Goal: Information Seeking & Learning: Find specific fact

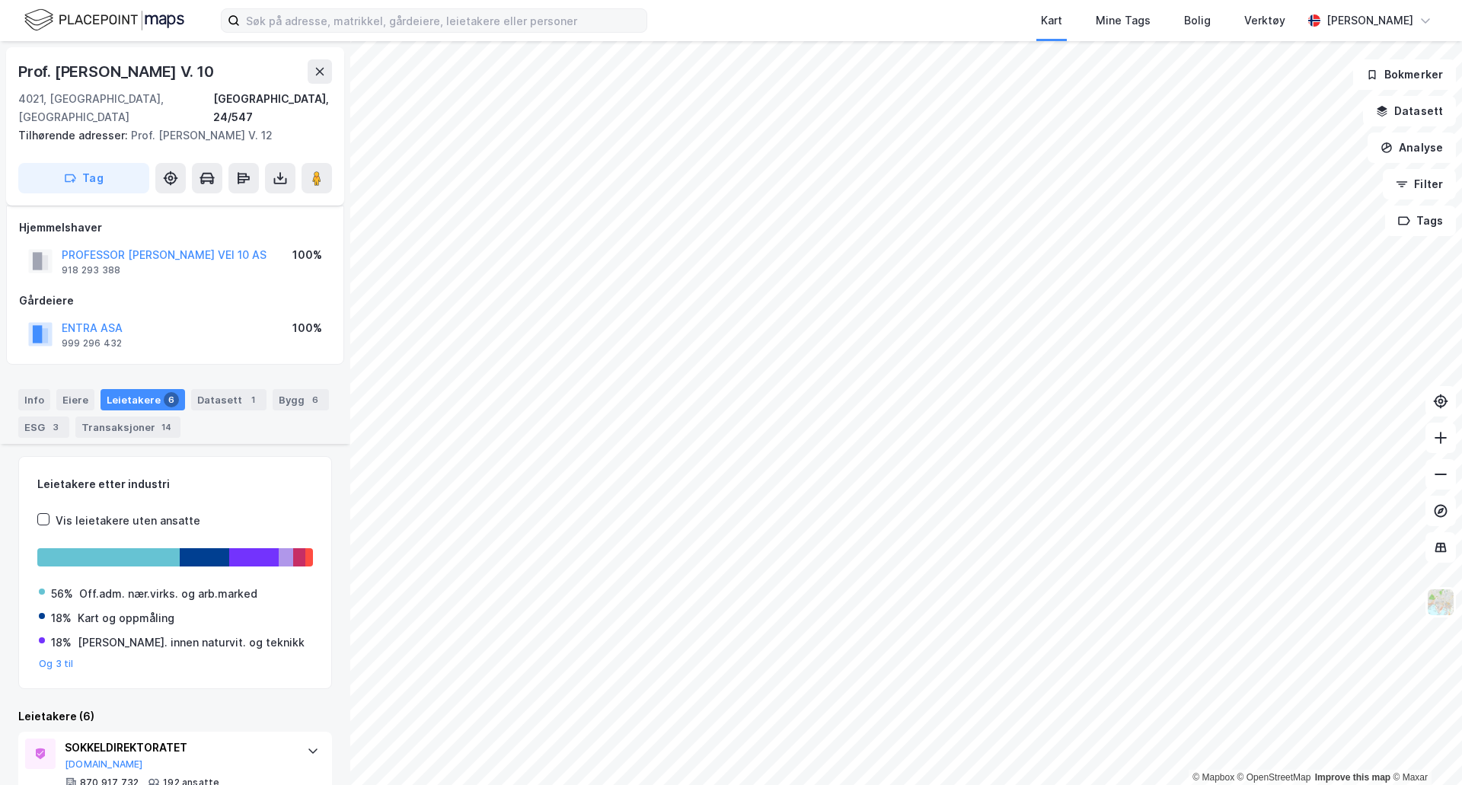
scroll to position [470, 0]
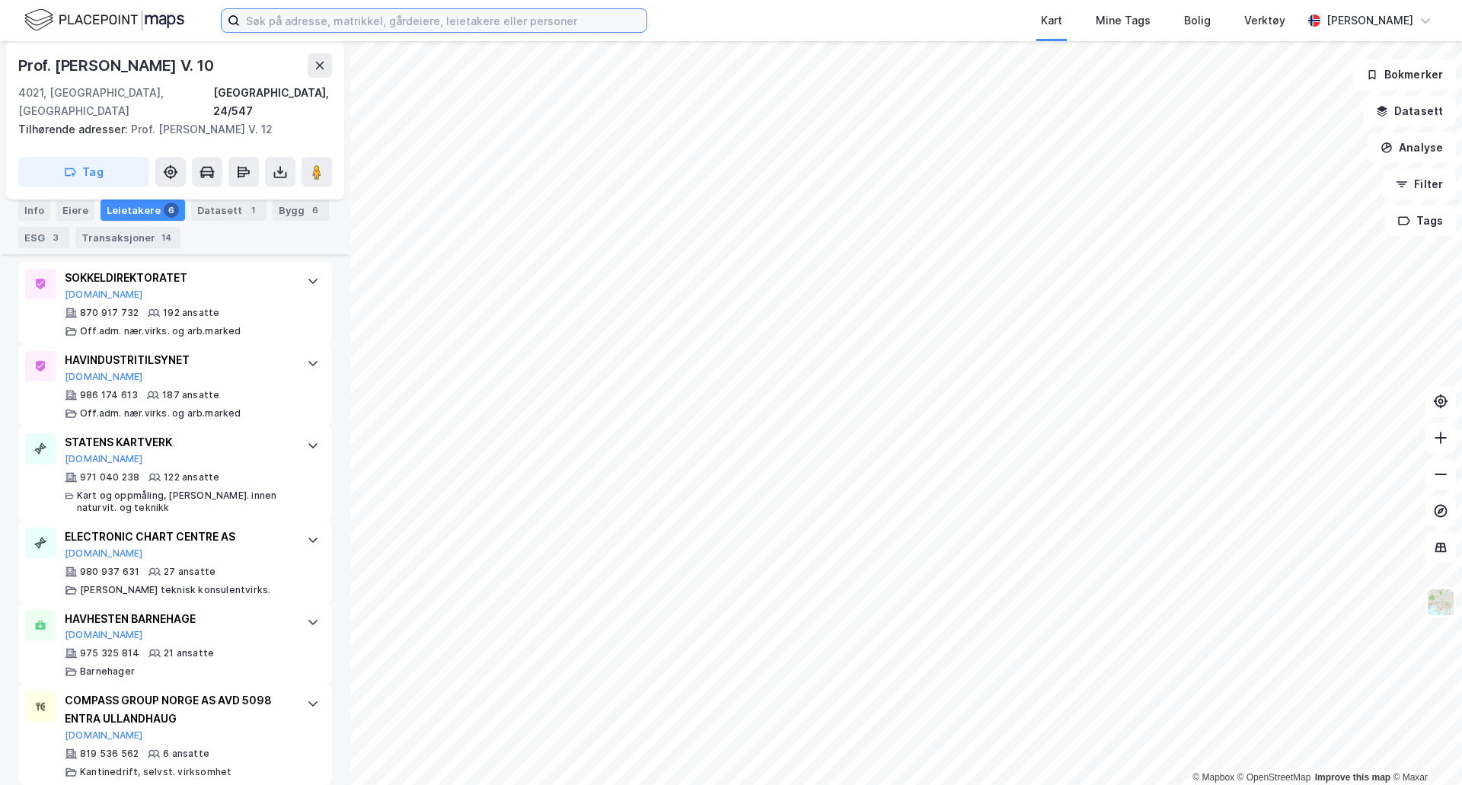
click at [439, 27] on input at bounding box center [443, 20] width 407 height 23
click at [187, 18] on div "Kart Mine Tags Bolig Verktøy [PERSON_NAME]" at bounding box center [731, 20] width 1462 height 41
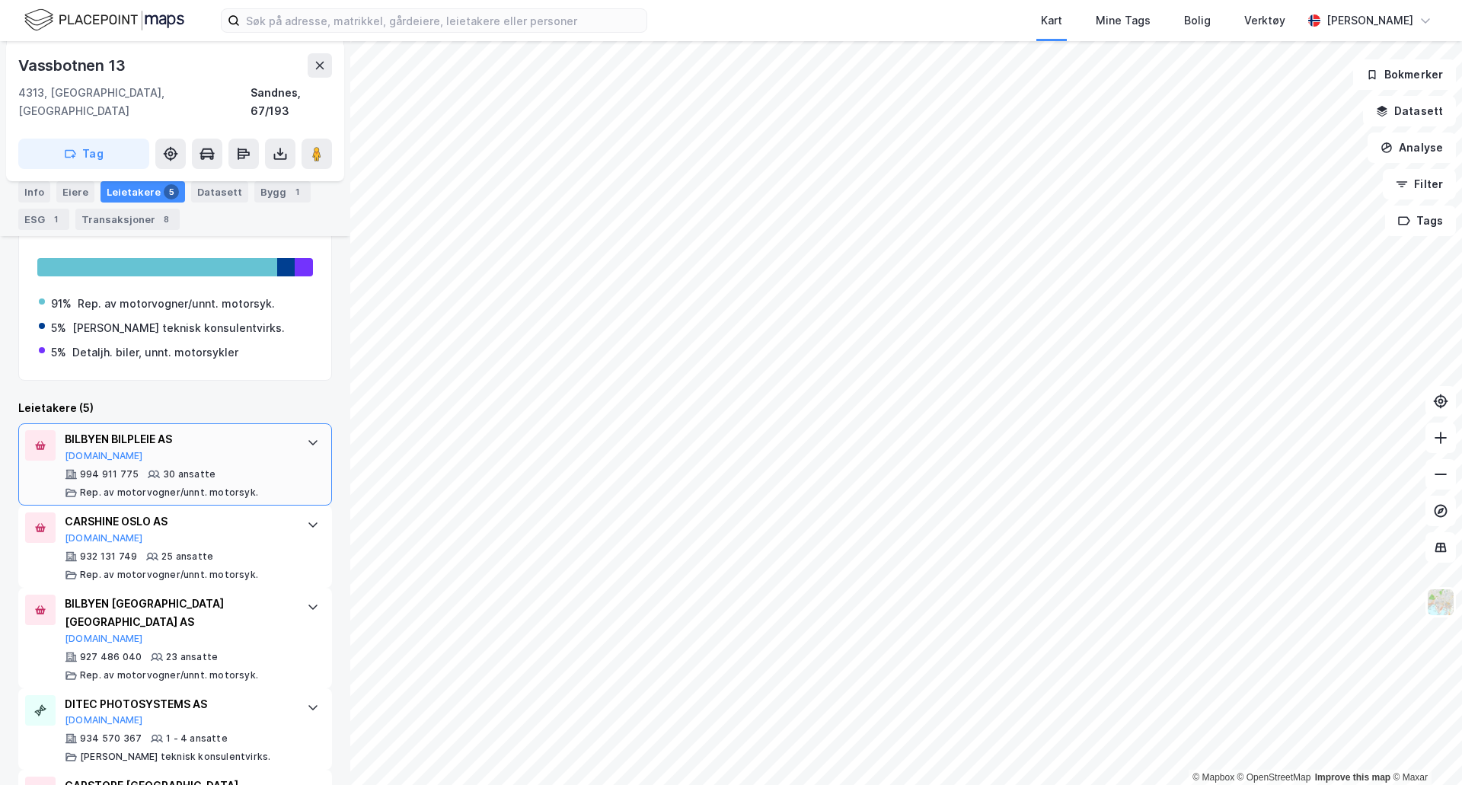
scroll to position [394, 0]
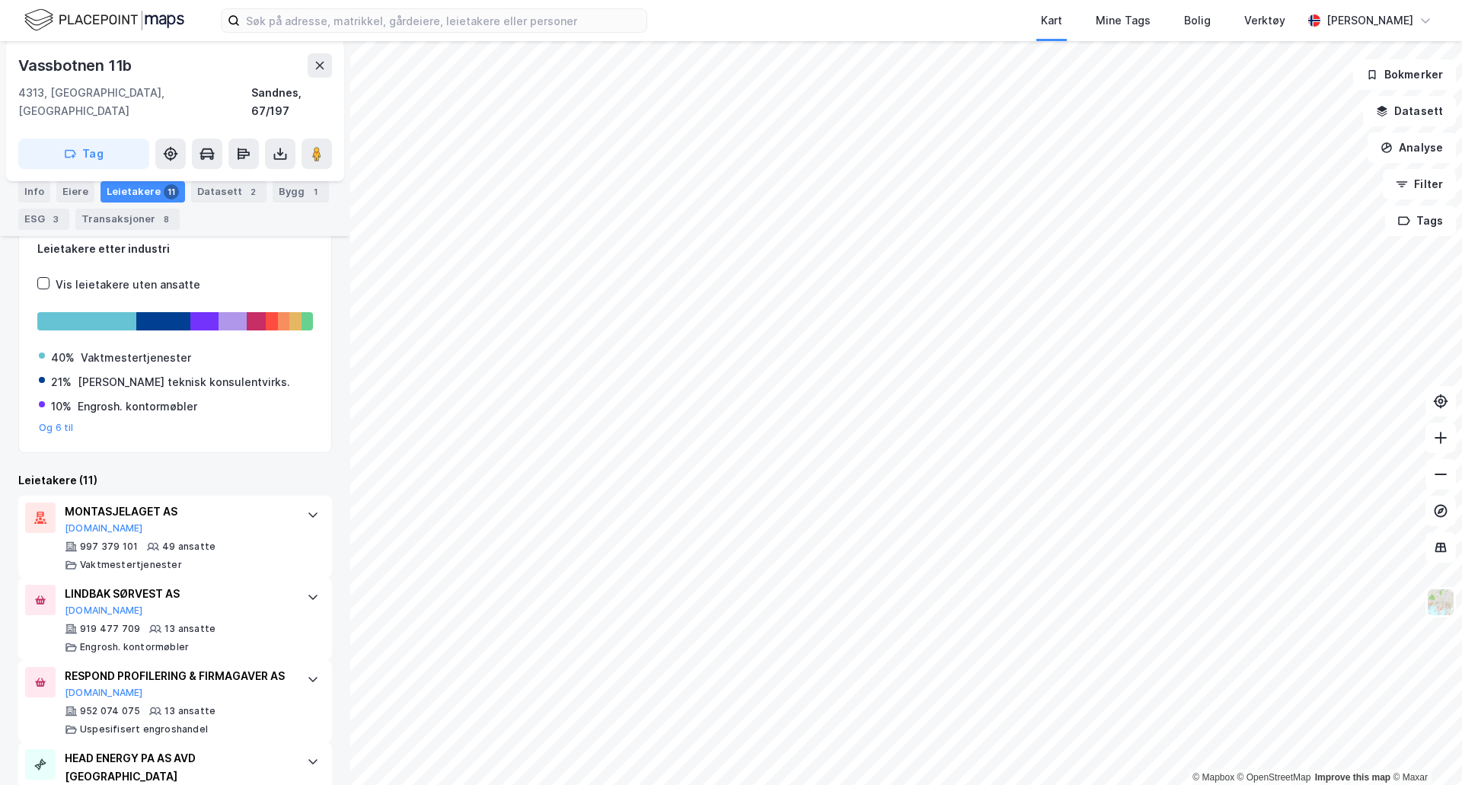
scroll to position [152, 0]
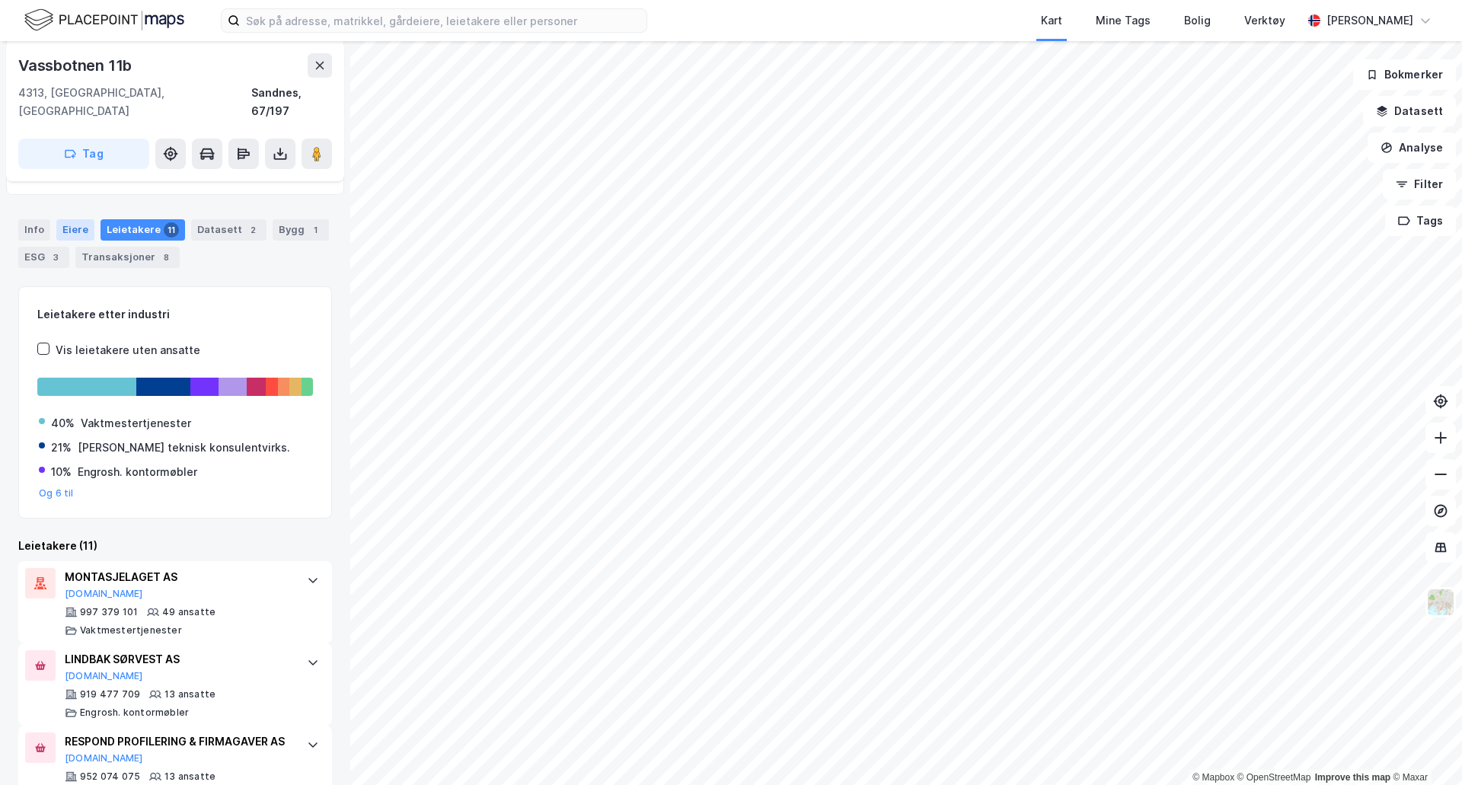
click at [63, 219] on div "Eiere" at bounding box center [75, 229] width 38 height 21
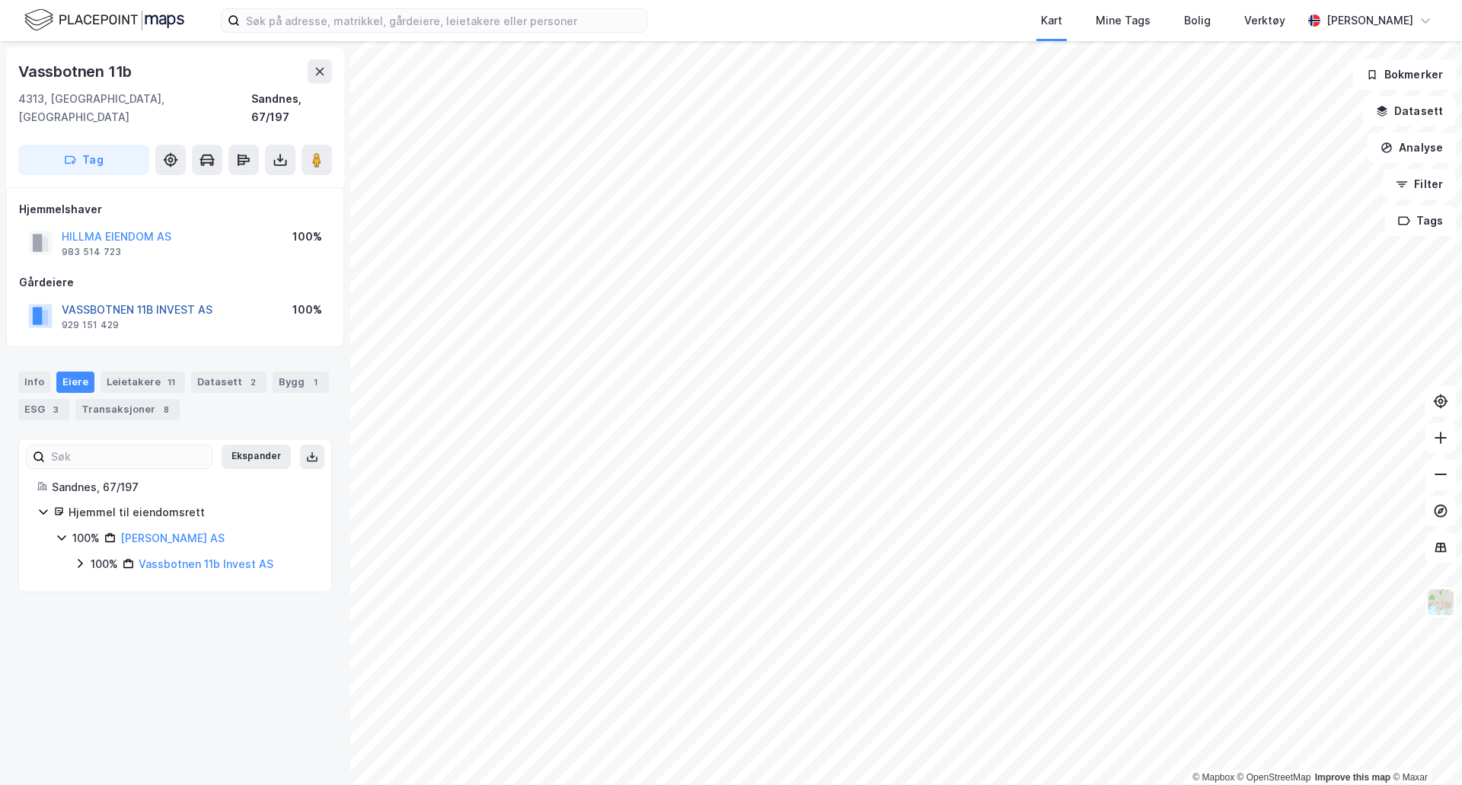
click at [0, 0] on button "VASSBOTNEN 11B INVEST AS" at bounding box center [0, 0] width 0 height 0
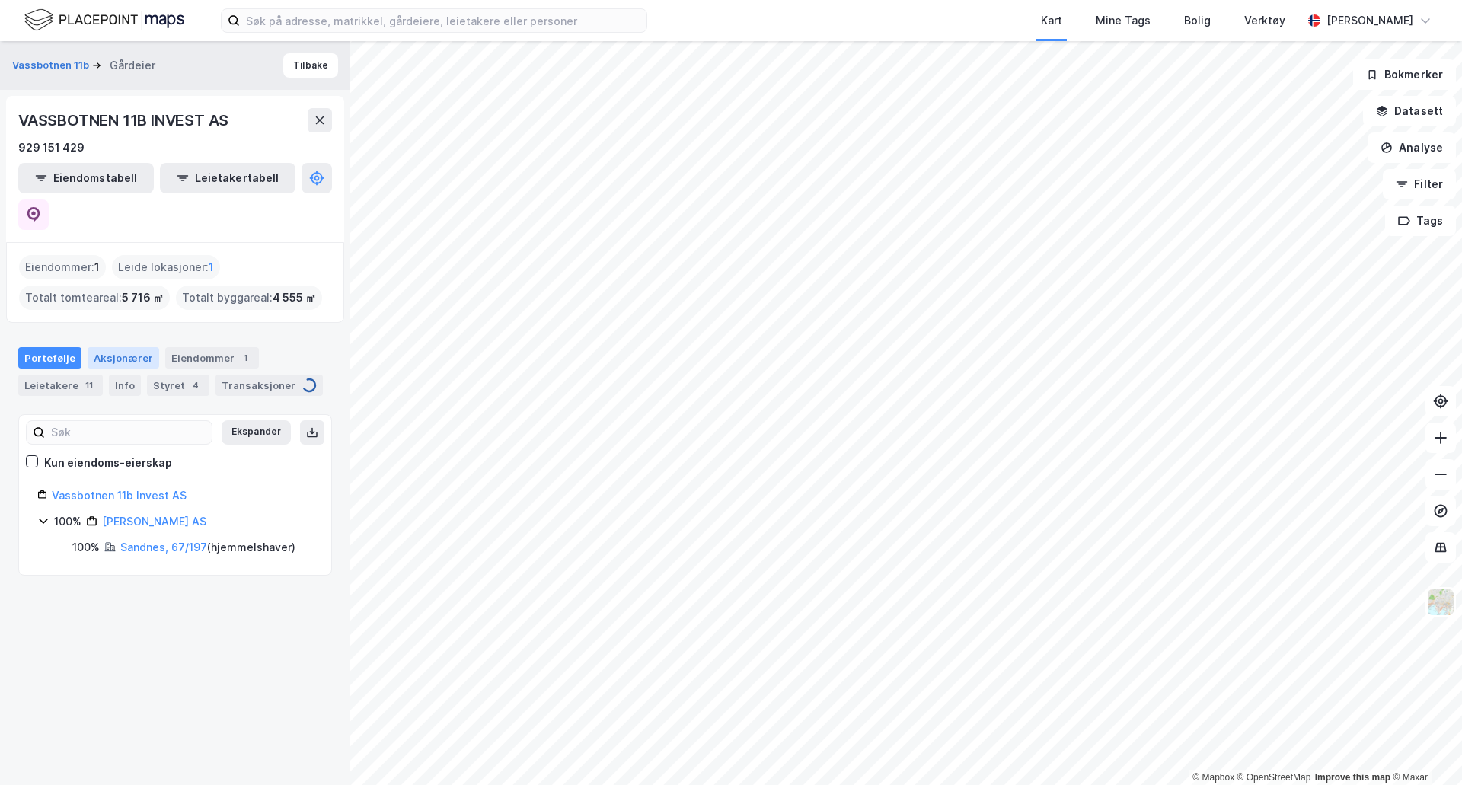
click at [107, 347] on div "Aksjonærer" at bounding box center [124, 357] width 72 height 21
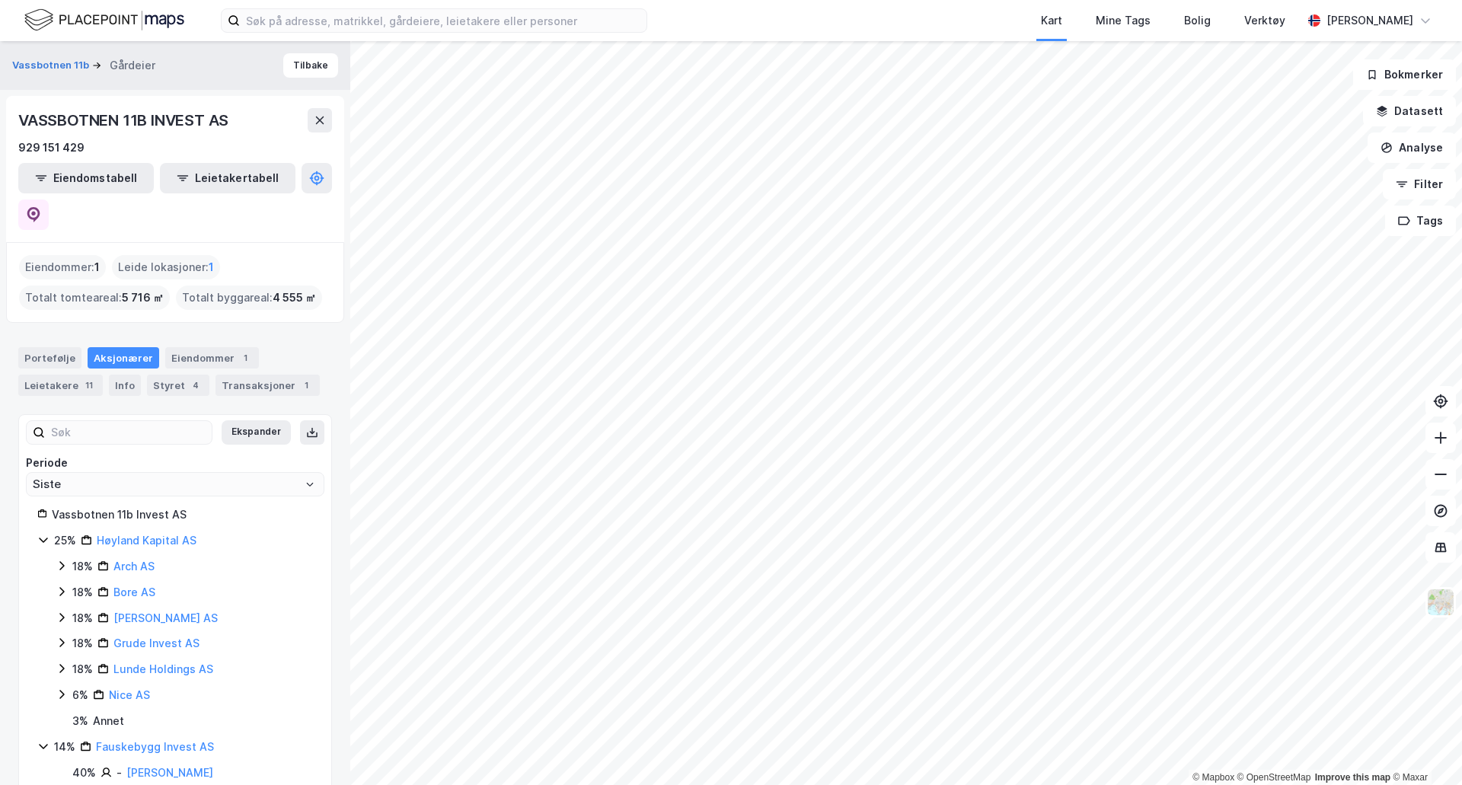
scroll to position [76, 0]
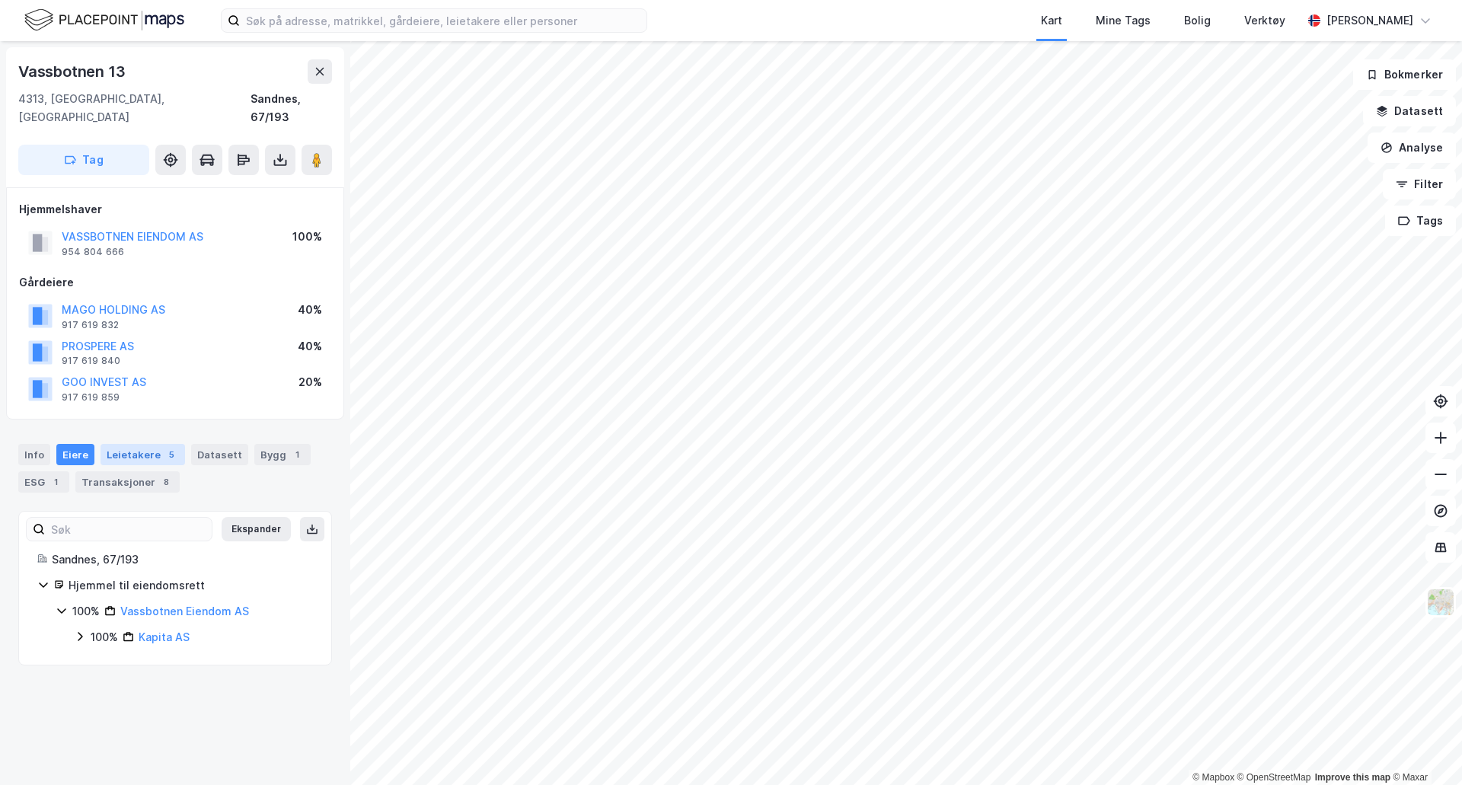
click at [134, 444] on div "Leietakere 5" at bounding box center [142, 454] width 85 height 21
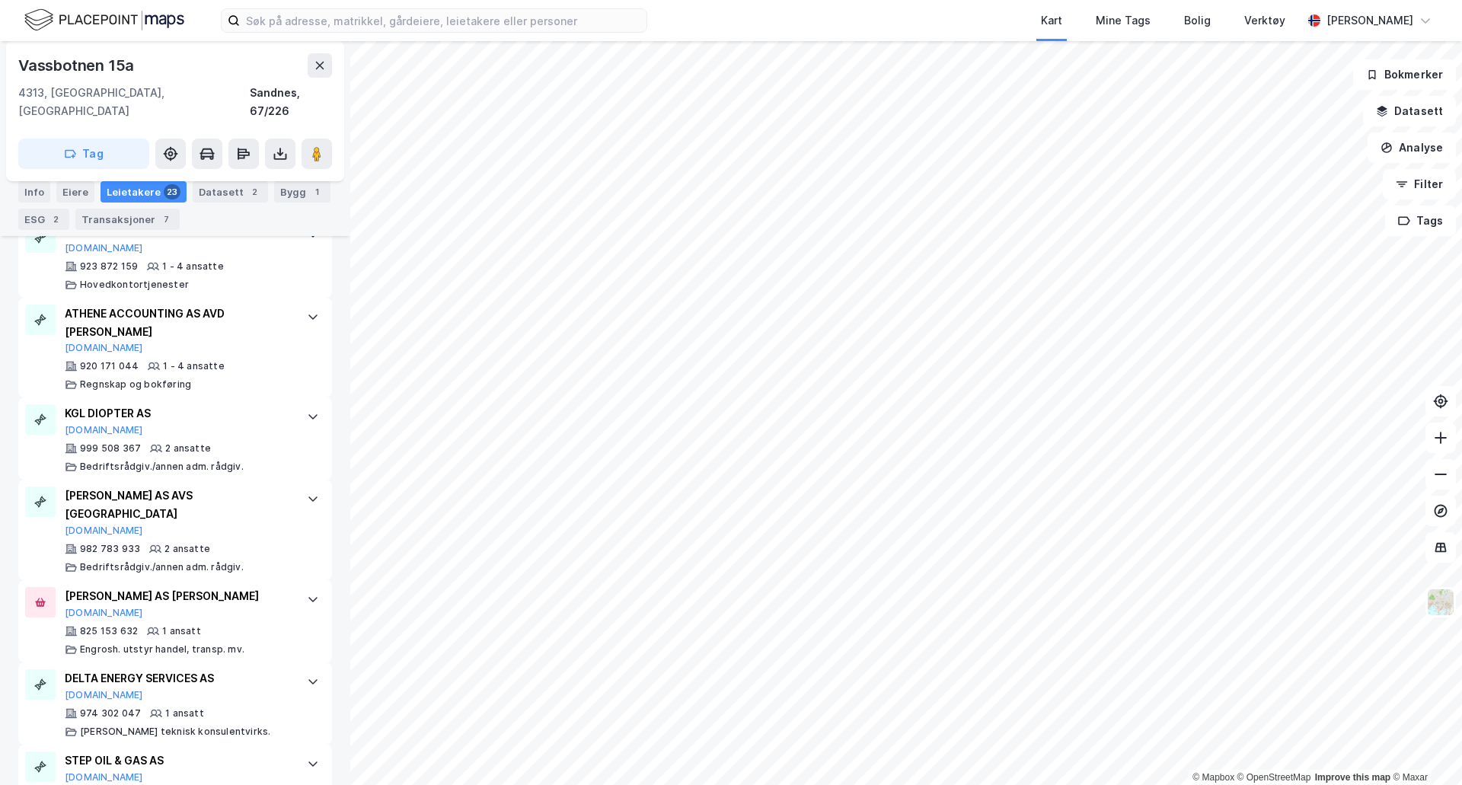
scroll to position [1941, 0]
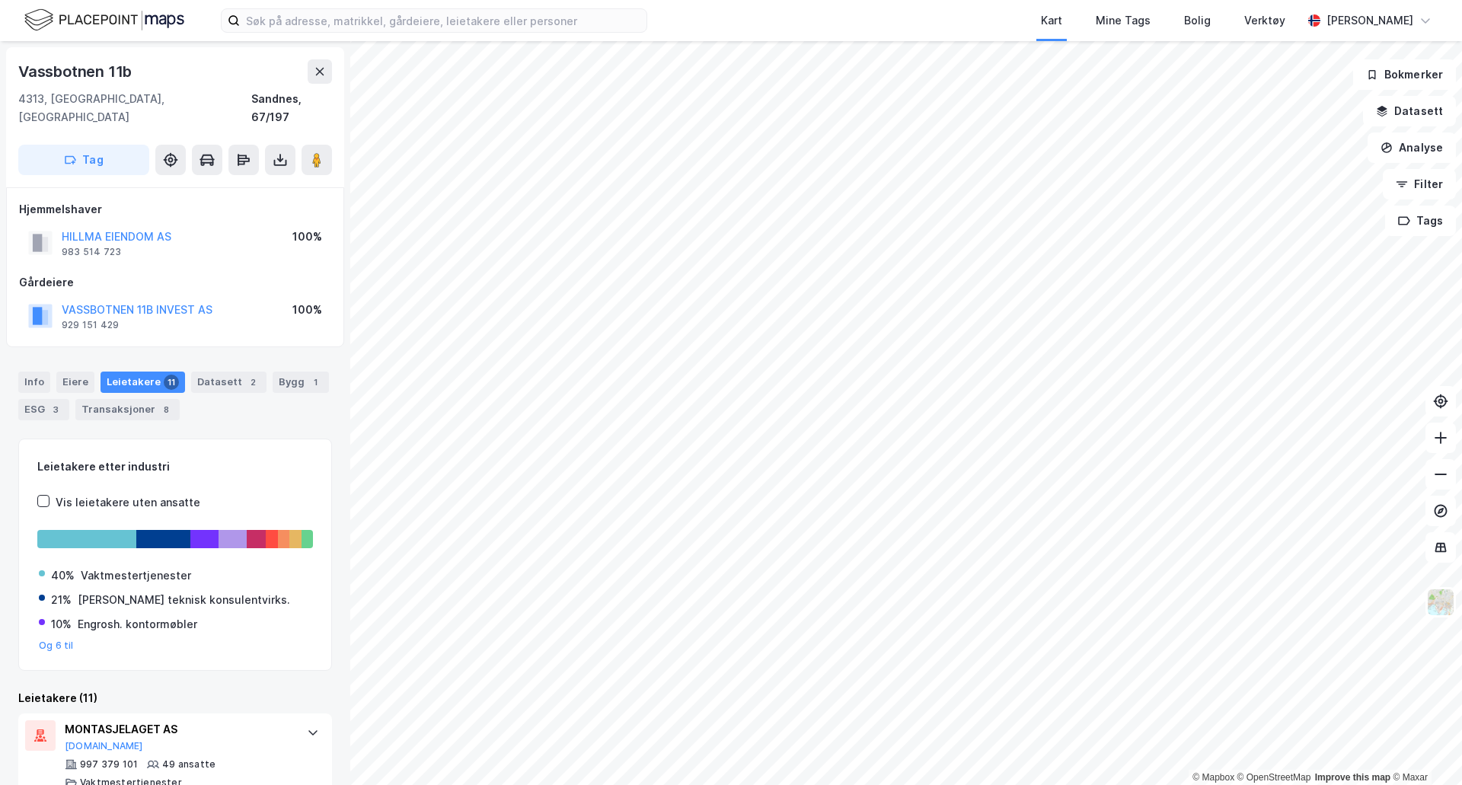
click at [139, 75] on div "Vassbotnen 11b" at bounding box center [175, 71] width 314 height 24
click at [134, 69] on div "Vassbotnen 11b" at bounding box center [76, 71] width 116 height 24
drag, startPoint x: 20, startPoint y: 69, endPoint x: 132, endPoint y: 74, distance: 112.8
click at [132, 74] on div "Vassbotnen 11b" at bounding box center [76, 71] width 116 height 24
copy div "Vassbotnen 11b"
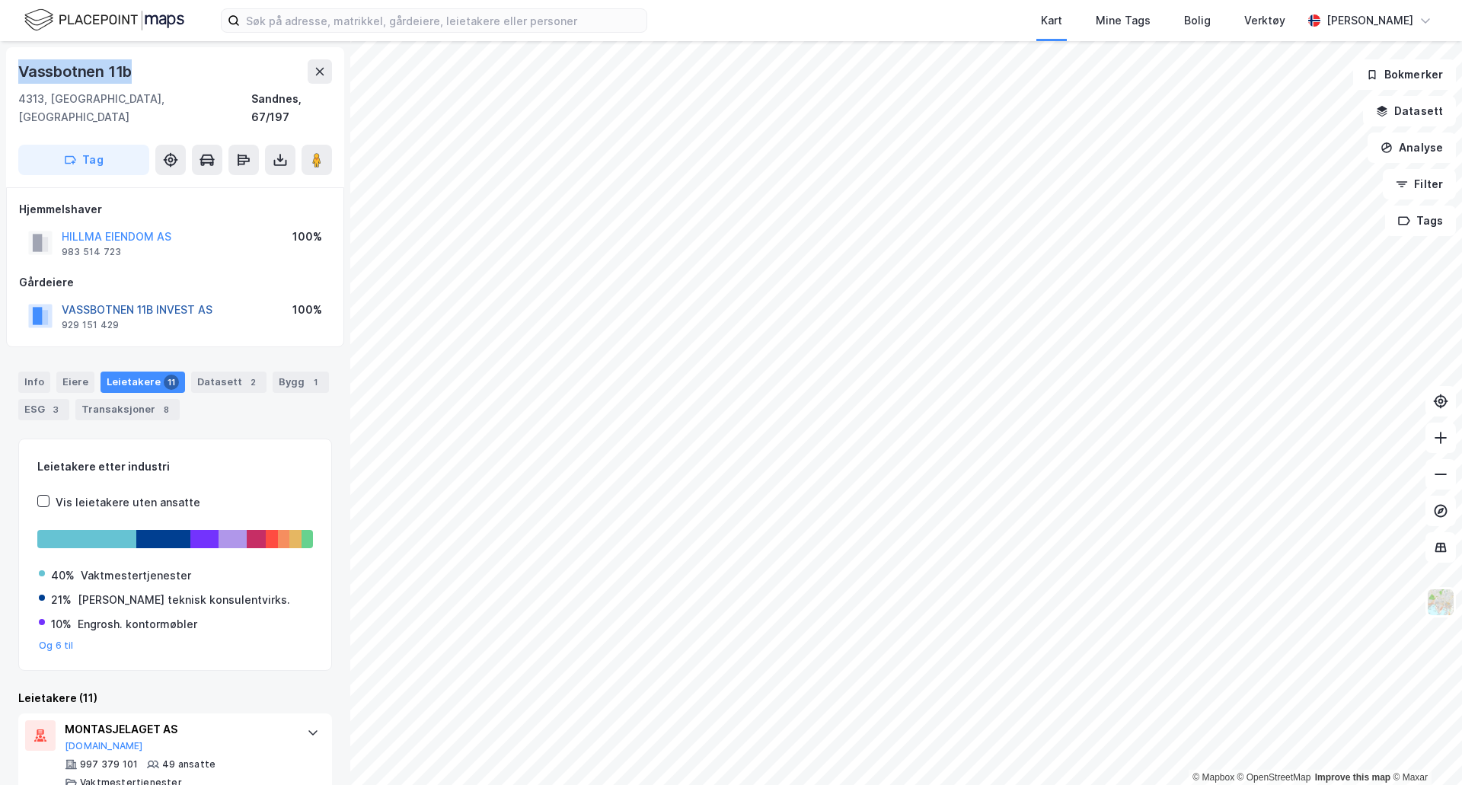
click at [0, 0] on button "VASSBOTNEN 11B INVEST AS" at bounding box center [0, 0] width 0 height 0
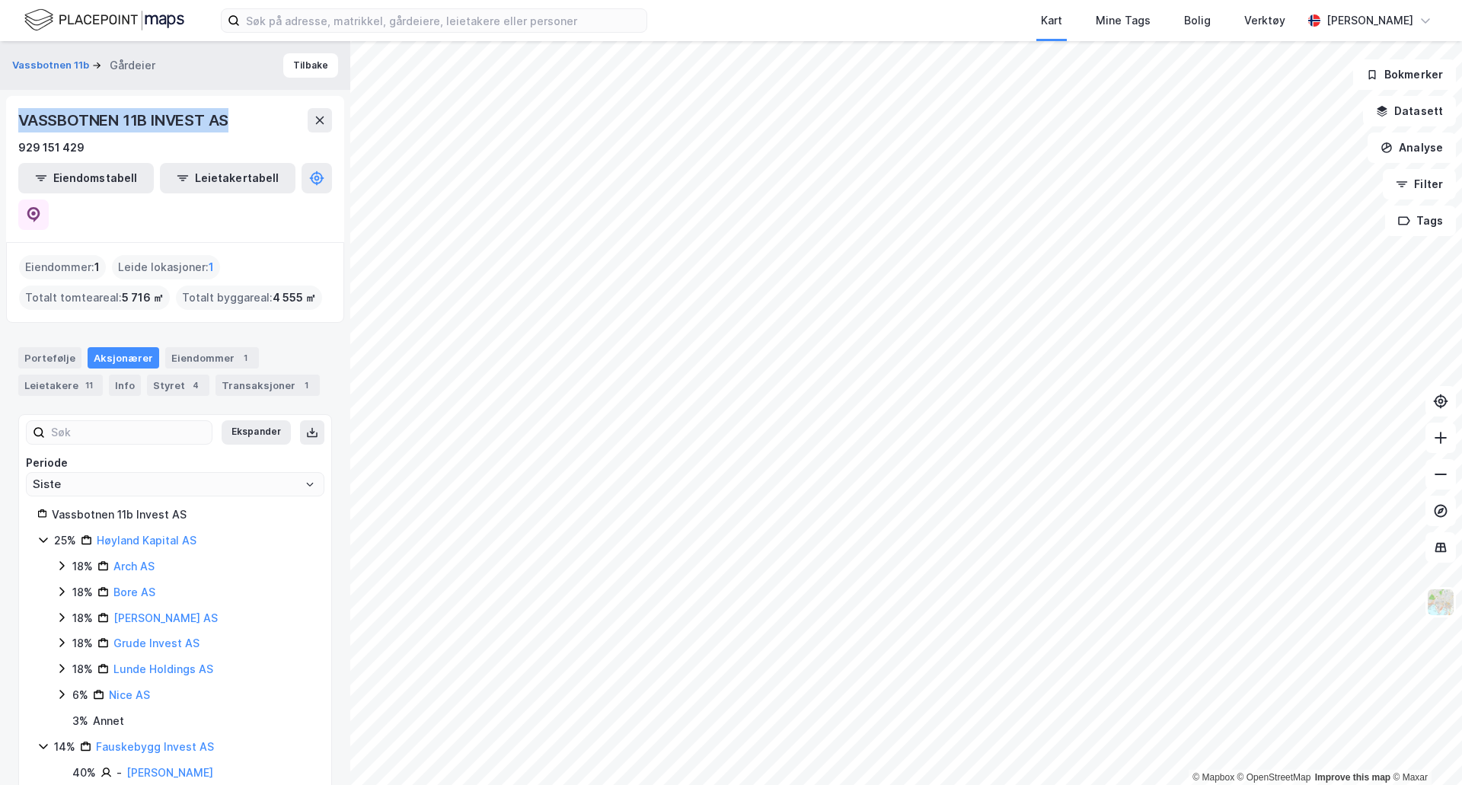
drag, startPoint x: 236, startPoint y: 121, endPoint x: 18, endPoint y: 120, distance: 218.5
click at [18, 120] on div "VASSBOTNEN 11B INVEST AS 929 151 429 Eiendomstabell Leietakertabell" at bounding box center [175, 169] width 338 height 146
copy div "VASSBOTNEN 11B INVEST AS"
click at [294, 609] on div "18% Bøe AS" at bounding box center [192, 618] width 241 height 18
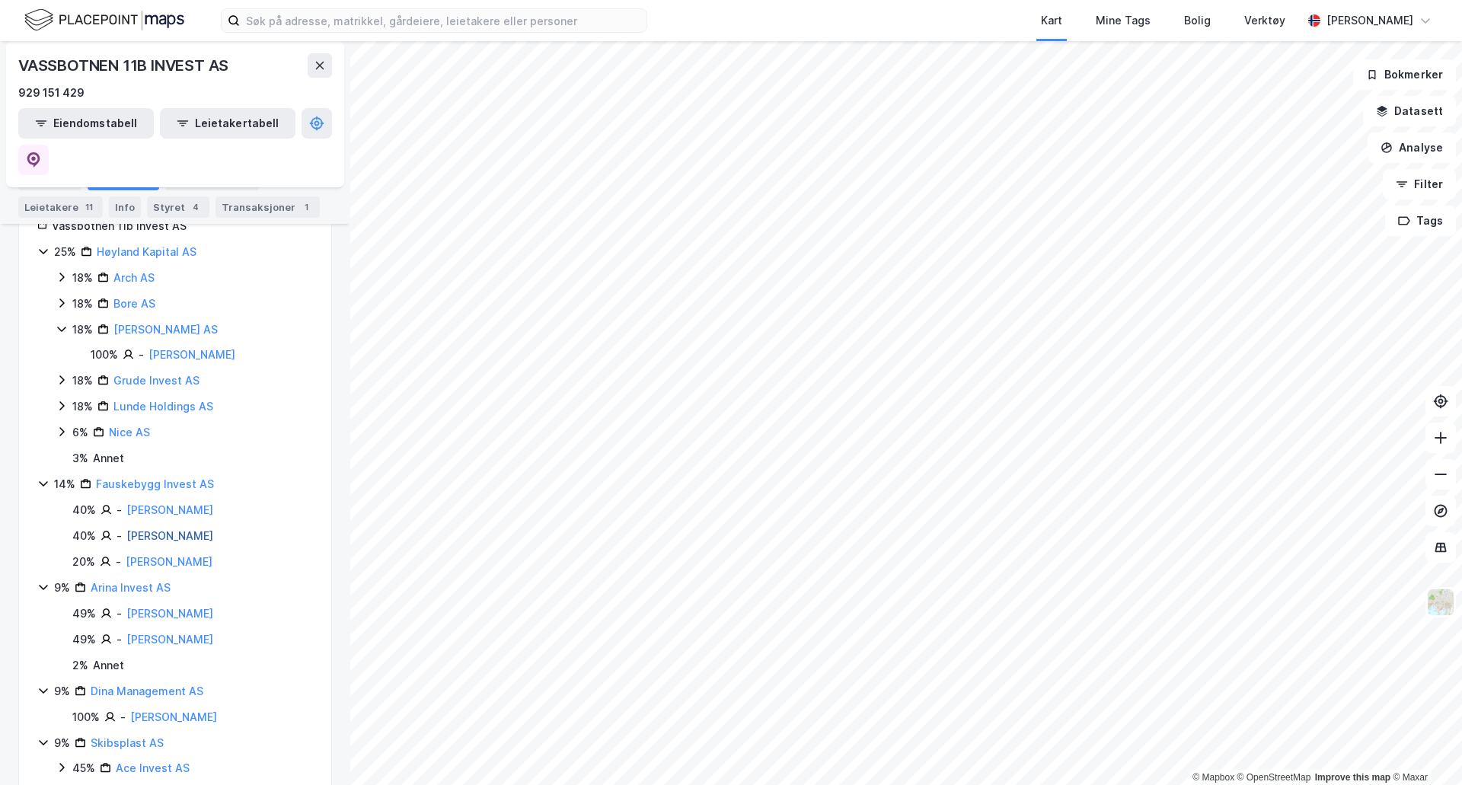
scroll to position [136, 0]
